Goal: Information Seeking & Learning: Learn about a topic

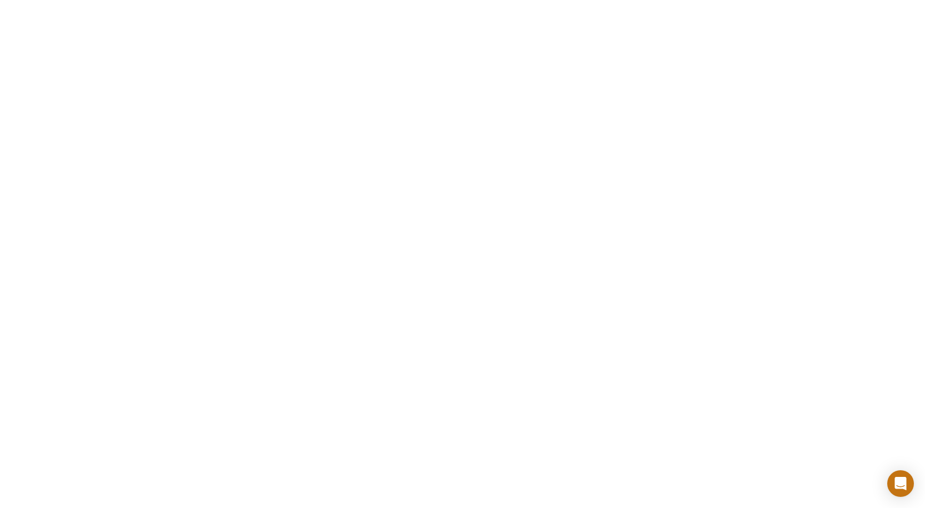
scroll to position [261, 0]
drag, startPoint x: 922, startPoint y: 89, endPoint x: 924, endPoint y: 156, distance: 66.2
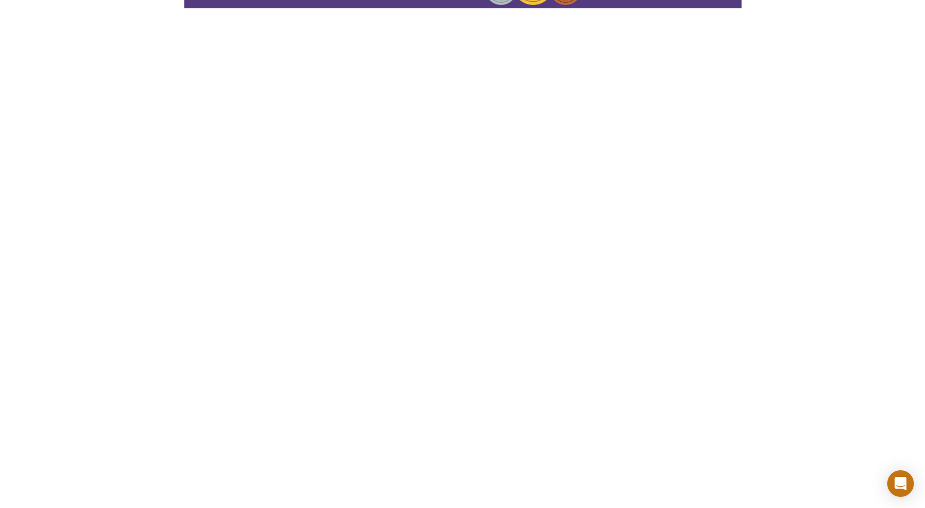
scroll to position [0, 0]
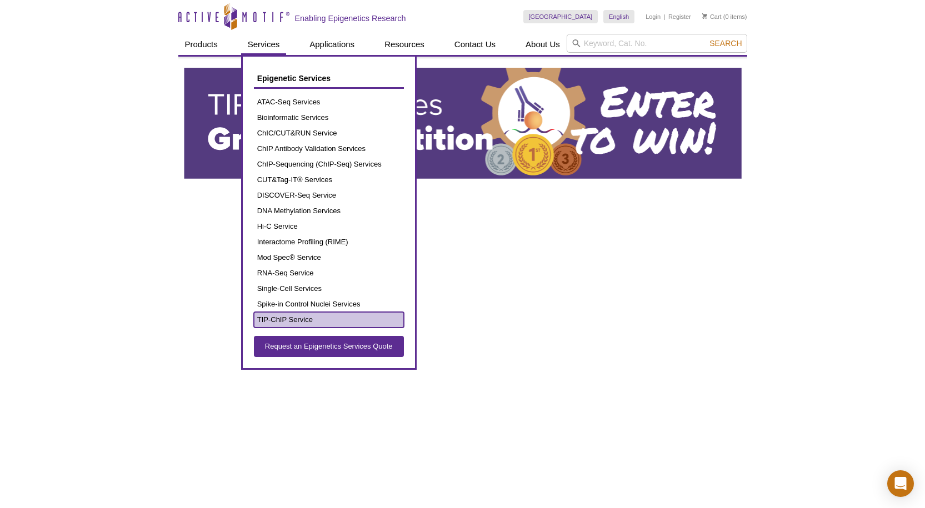
click at [302, 318] on link "TIP-ChIP Service" at bounding box center [329, 320] width 150 height 16
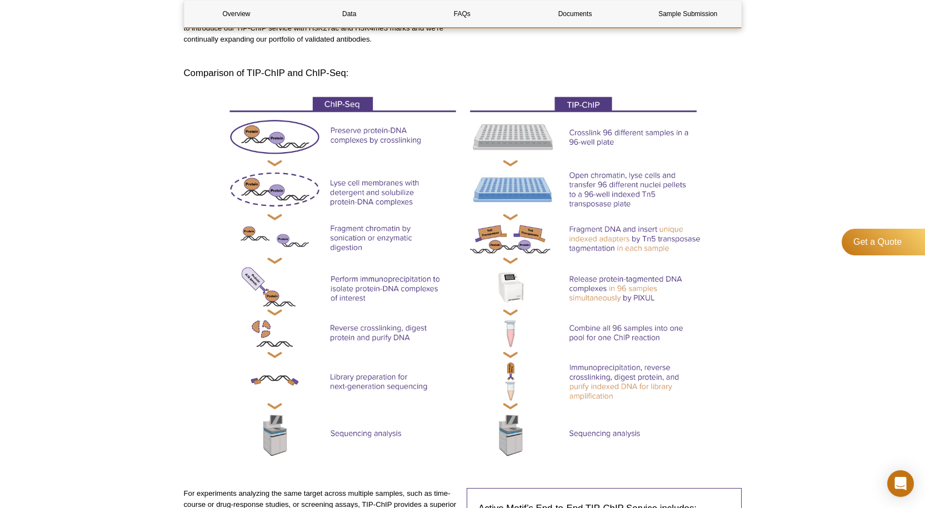
scroll to position [428, 0]
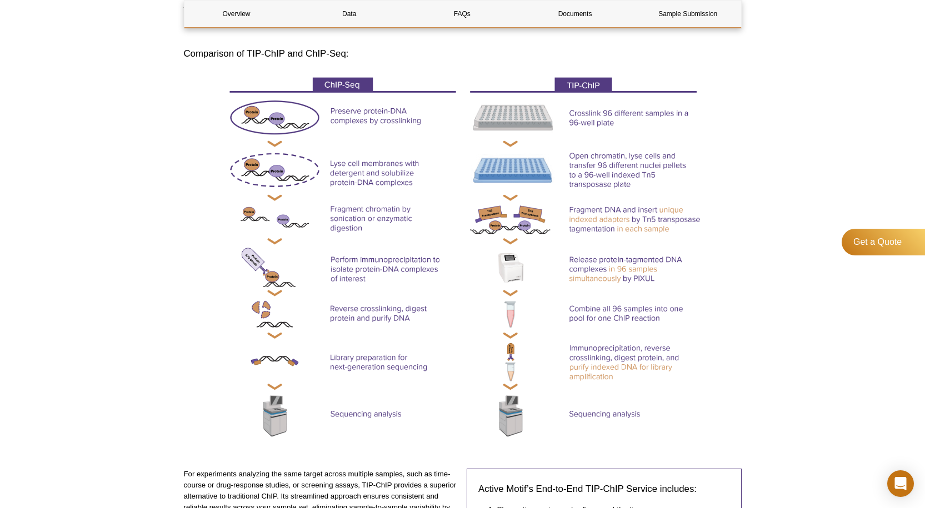
drag, startPoint x: 724, startPoint y: 216, endPoint x: 728, endPoint y: 208, distance: 8.7
click at [724, 216] on div at bounding box center [463, 259] width 558 height 381
drag, startPoint x: 767, startPoint y: 165, endPoint x: 832, endPoint y: 48, distance: 133.8
